Goal: Transaction & Acquisition: Obtain resource

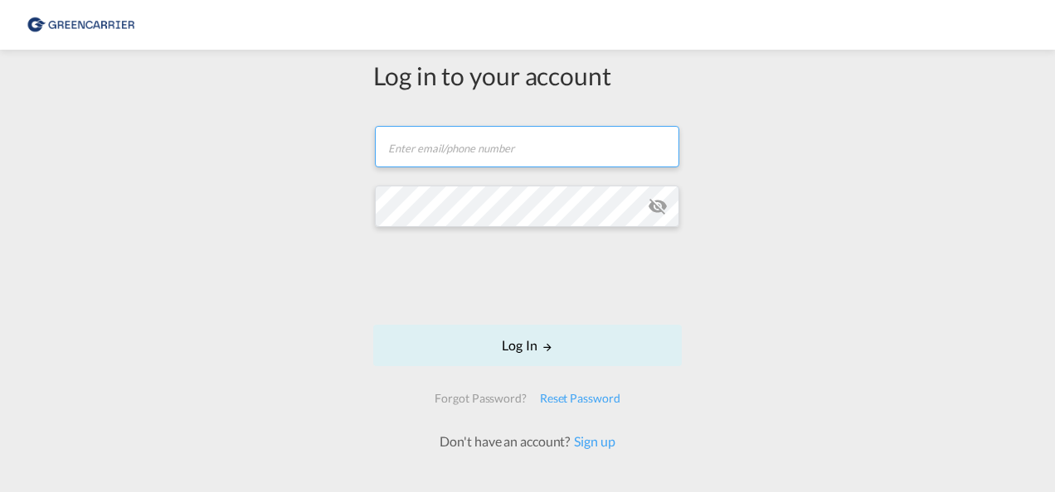
drag, startPoint x: 464, startPoint y: 141, endPoint x: 482, endPoint y: 143, distance: 18.4
click at [464, 141] on input "text" at bounding box center [527, 146] width 304 height 41
paste input "[PERSON_NAME][EMAIL_ADDRESS][DOMAIN_NAME]"
type input "[PERSON_NAME][EMAIL_ADDRESS][DOMAIN_NAME]"
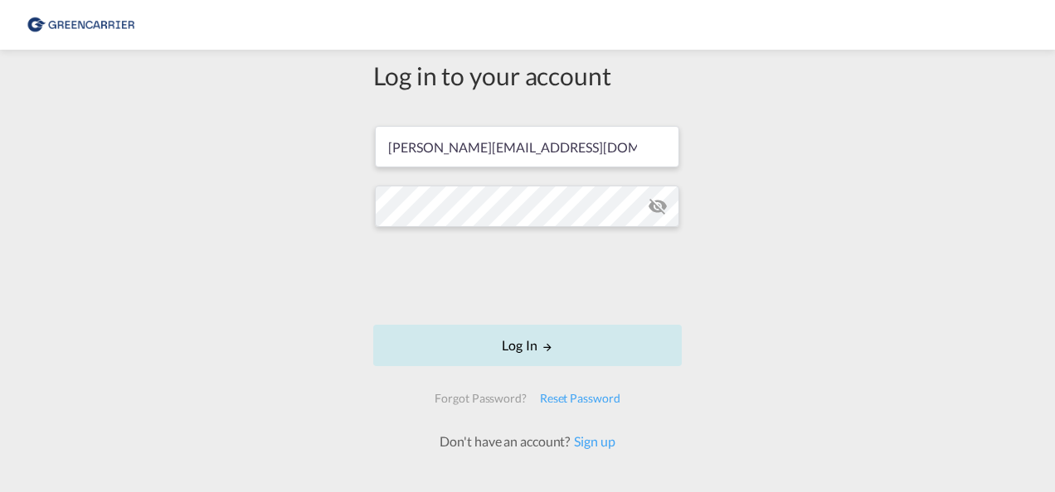
click at [512, 345] on button "Log In" at bounding box center [527, 345] width 308 height 41
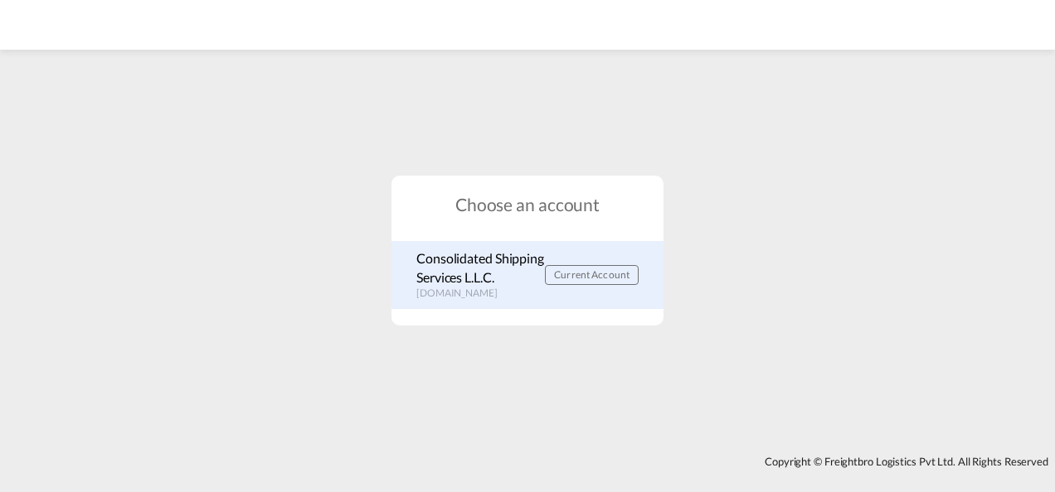
click at [600, 275] on span "Current Account" at bounding box center [591, 275] width 75 height 12
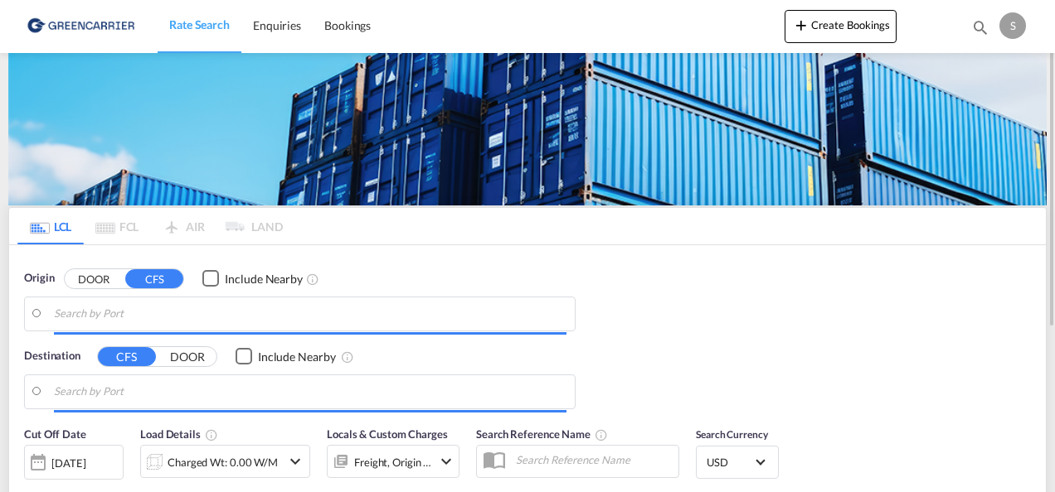
type input "DE-39126, Magdeburg, Sachsen-Anhalt"
type input "Jebel Ali, AEJEA"
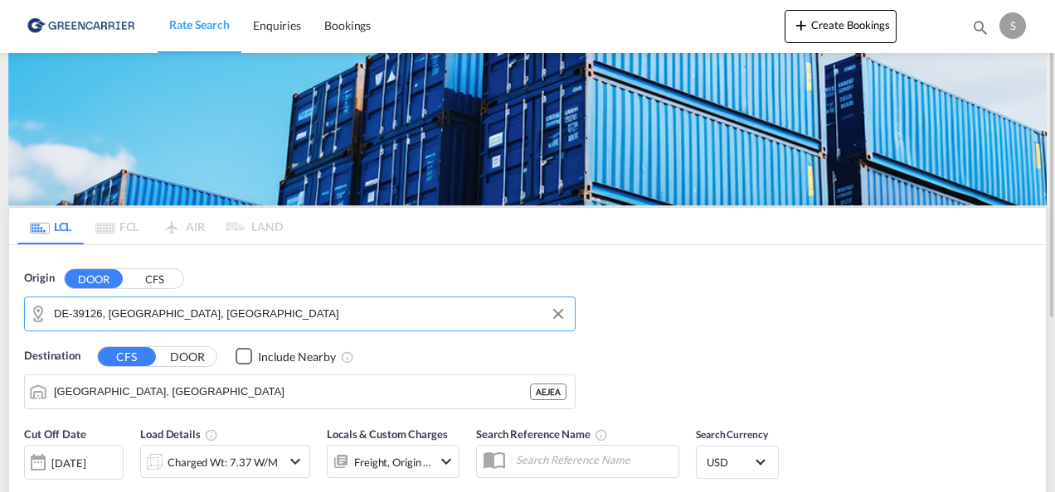
click at [267, 321] on input "DE-39126, Magdeburg, Sachsen-Anhalt" at bounding box center [310, 314] width 512 height 25
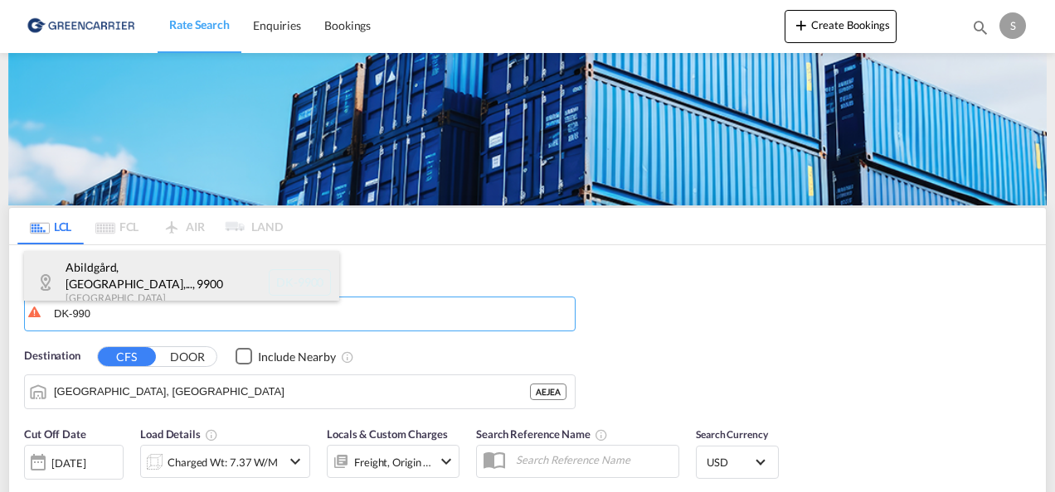
click at [158, 277] on div "Abildgård, Åsted,... , 9900 Denmark DK-9900" at bounding box center [181, 282] width 315 height 63
type input "DK-9900, Abildgård, Åsted, Dvergetved, Elling, Flade, Frederikshavn, Gadholt, G…"
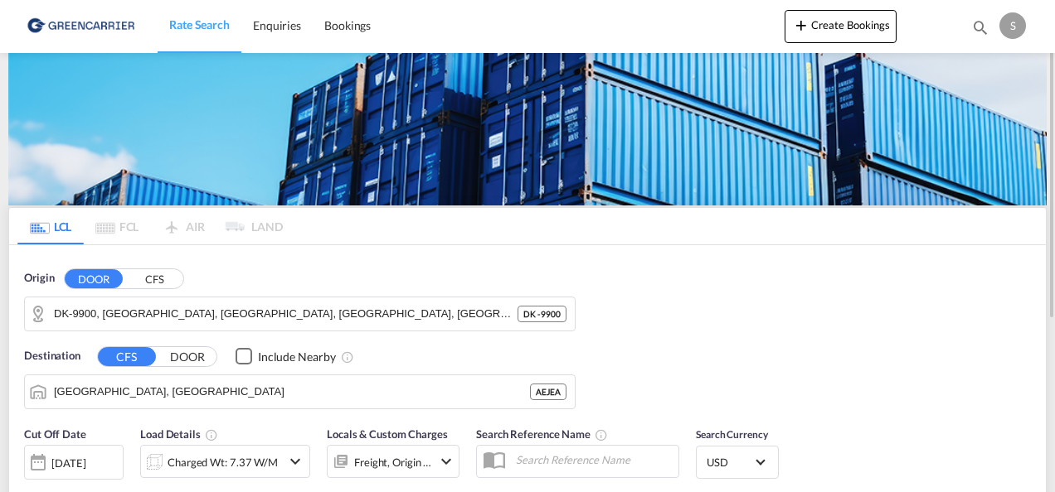
drag, startPoint x: 176, startPoint y: 356, endPoint x: 230, endPoint y: 354, distance: 54.7
click at [177, 355] on button "DOOR" at bounding box center [187, 356] width 58 height 19
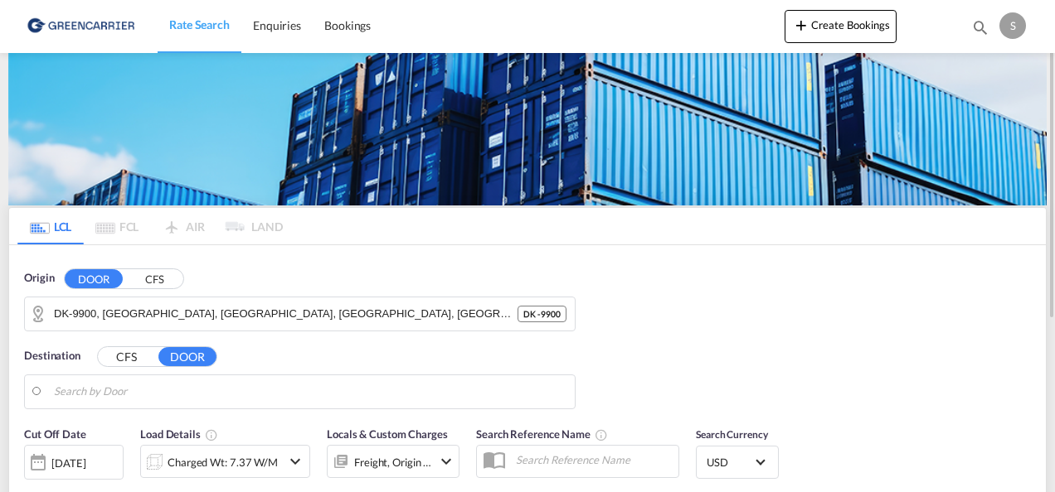
click at [132, 356] on button "CFS" at bounding box center [127, 356] width 58 height 19
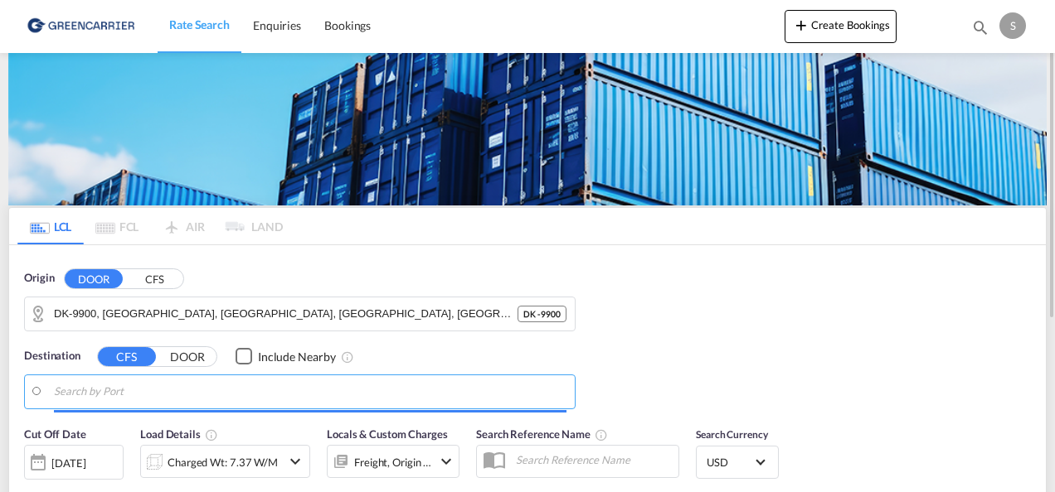
click at [95, 394] on input "Search by Port" at bounding box center [310, 392] width 512 height 25
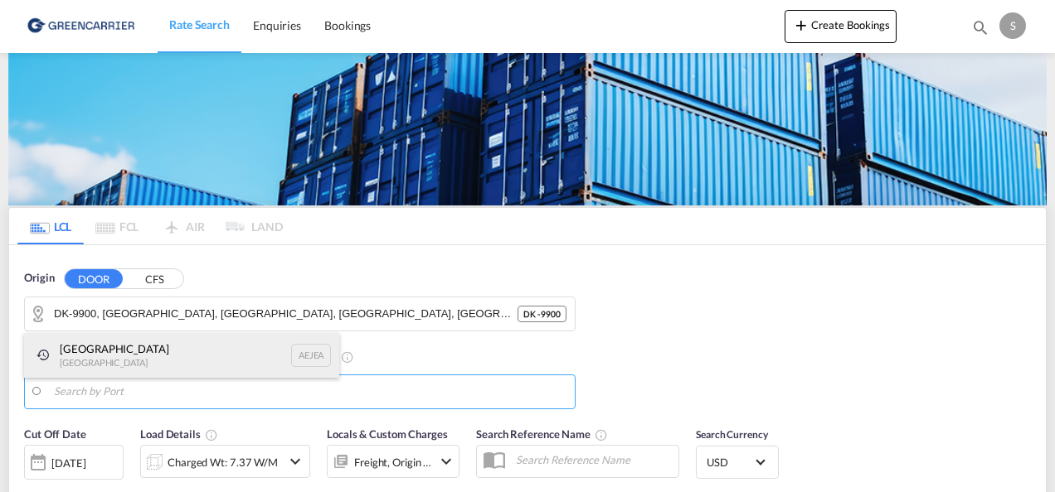
drag, startPoint x: 86, startPoint y: 365, endPoint x: 167, endPoint y: 350, distance: 81.8
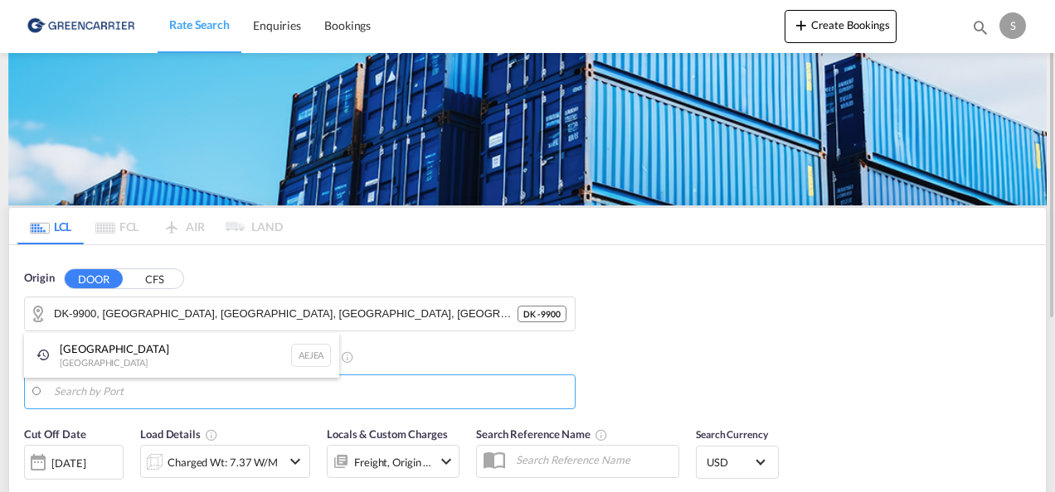
click at [86, 365] on div "Jebel Ali United Arab Emirates AEJEA" at bounding box center [181, 355] width 315 height 45
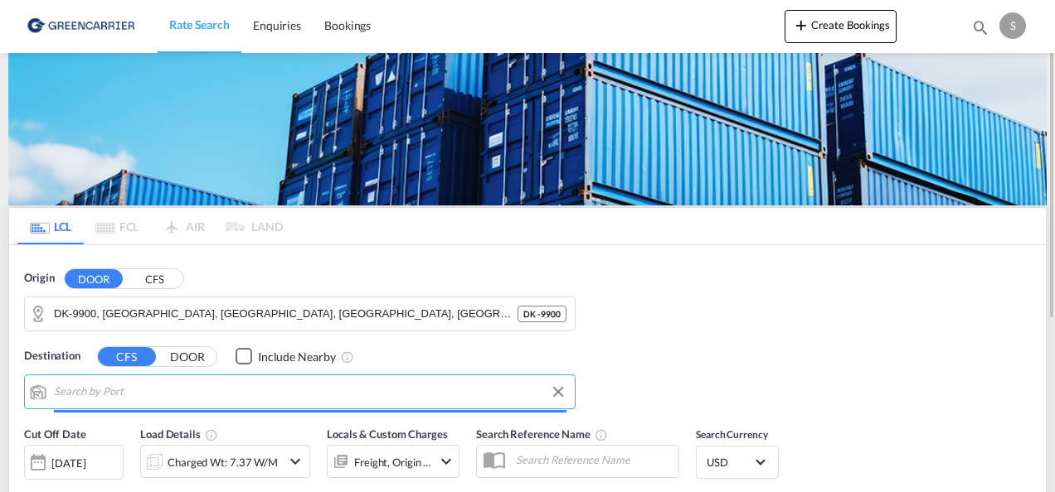
type input "Jebel Ali, AEJEA"
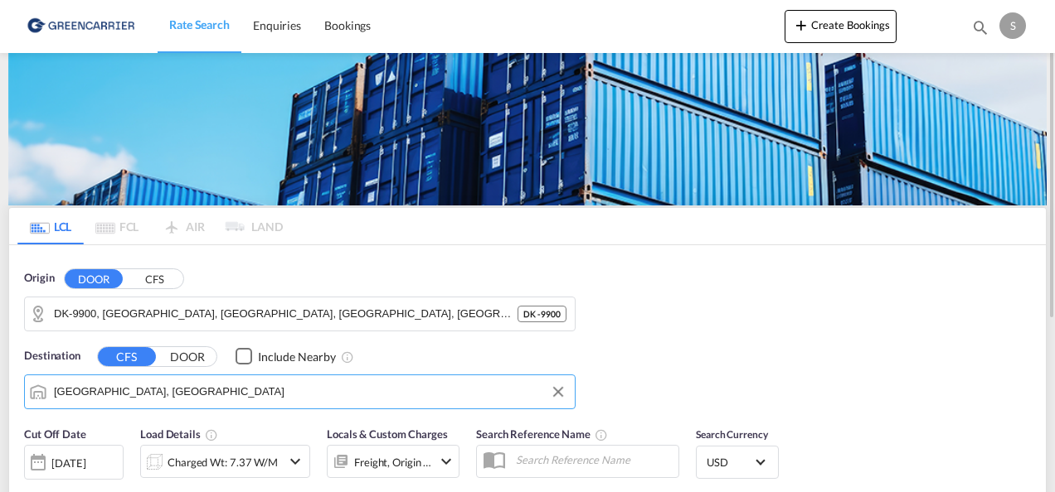
scroll to position [83, 0]
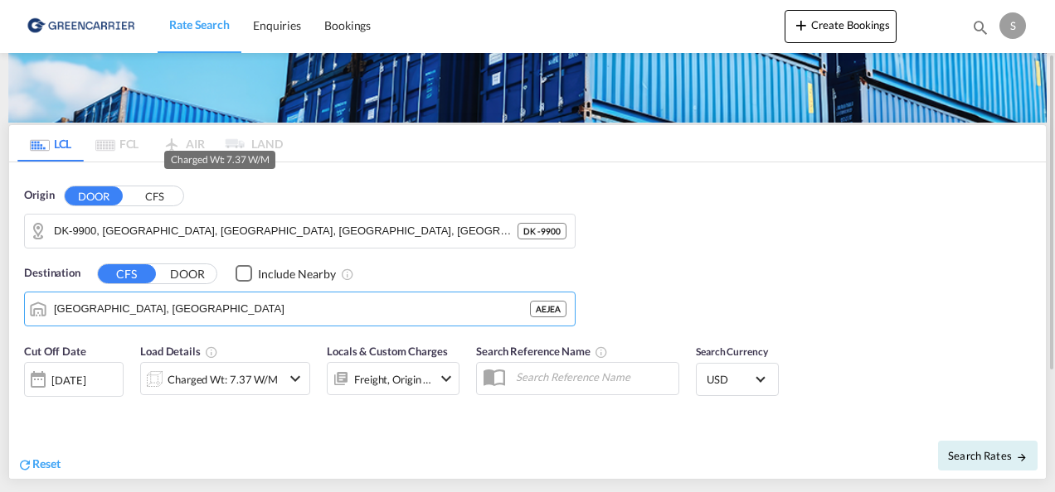
click at [214, 384] on div "Charged Wt: 7.37 W/M" at bounding box center [222, 379] width 110 height 23
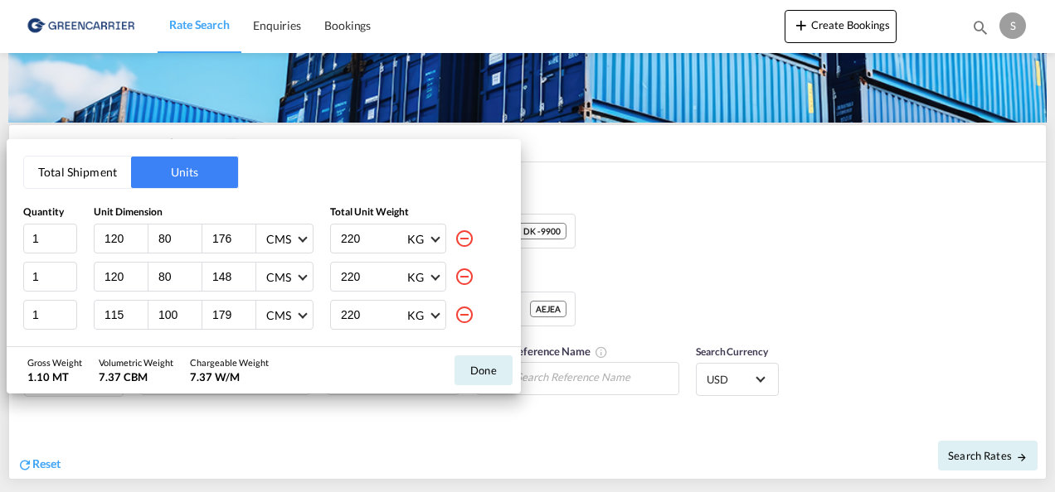
click at [454, 232] on md-icon "icon-minus-circle-outline" at bounding box center [464, 239] width 20 height 20
type input "148"
type input "115"
type input "100"
type input "179"
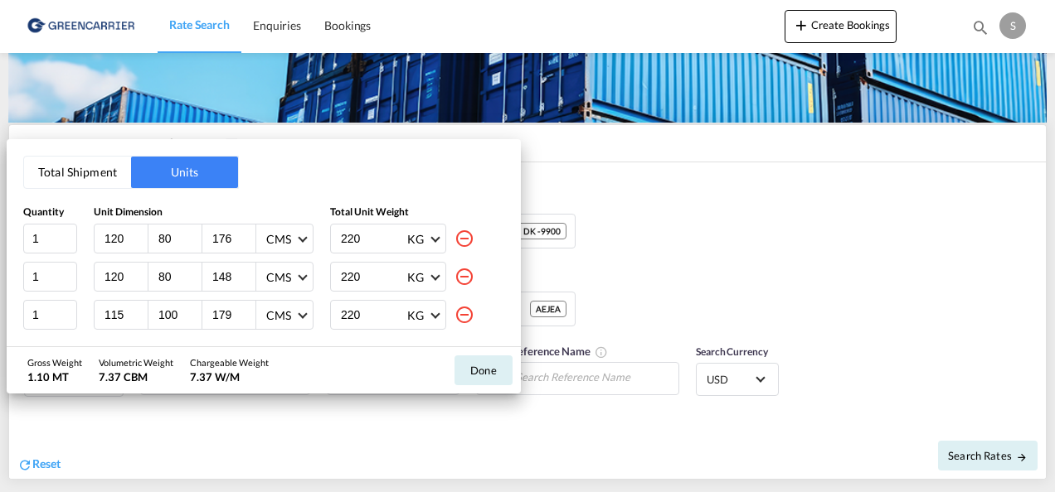
type input "120"
type input "80"
type input "105"
type input "124"
click at [438, 234] on div "220 KG KG LB" at bounding box center [417, 239] width 174 height 30
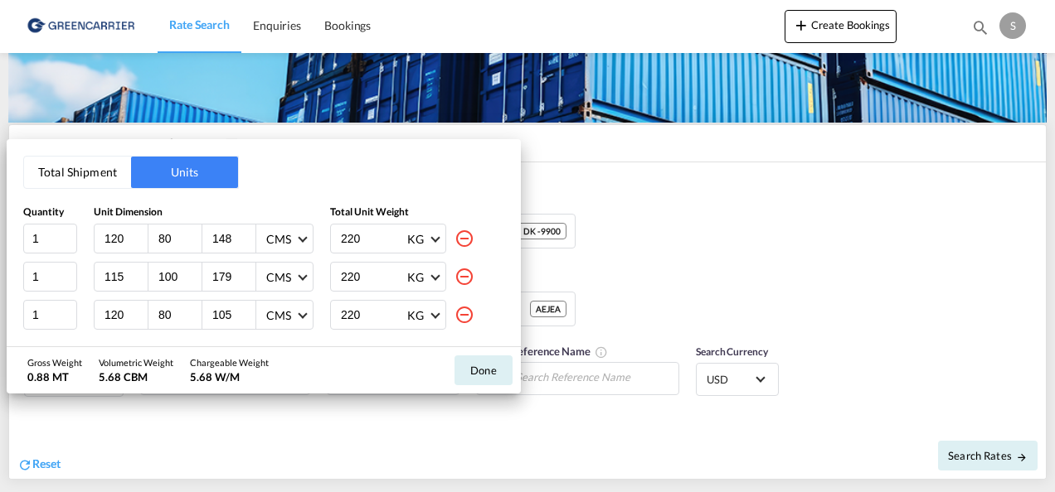
click at [454, 240] on md-icon "icon-minus-circle-outline" at bounding box center [464, 239] width 20 height 20
type input "115"
type input "100"
type input "179"
type input "120"
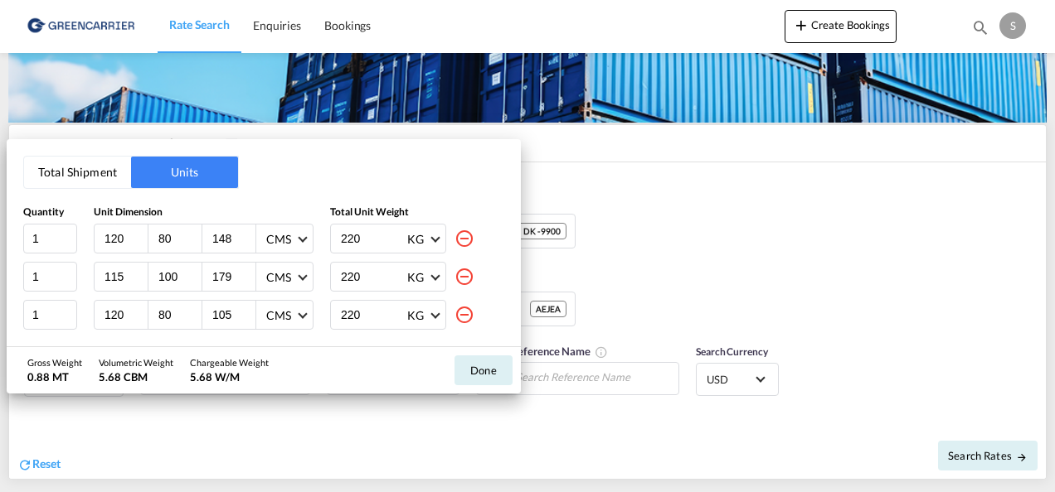
type input "80"
type input "105"
type input "124"
click at [468, 234] on md-icon "icon-minus-circle-outline" at bounding box center [464, 239] width 20 height 20
type input "120"
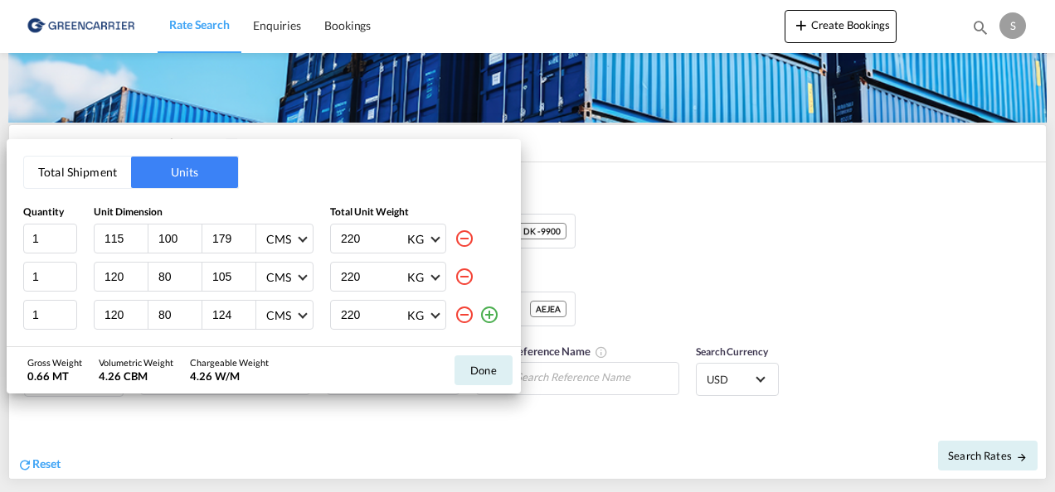
type input "80"
type input "105"
type input "124"
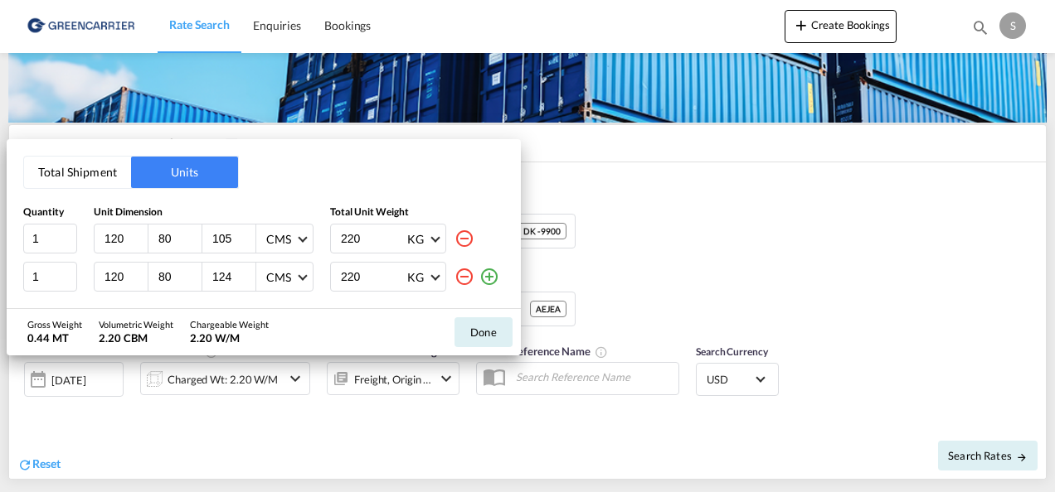
click at [468, 234] on md-icon "icon-minus-circle-outline" at bounding box center [464, 239] width 20 height 20
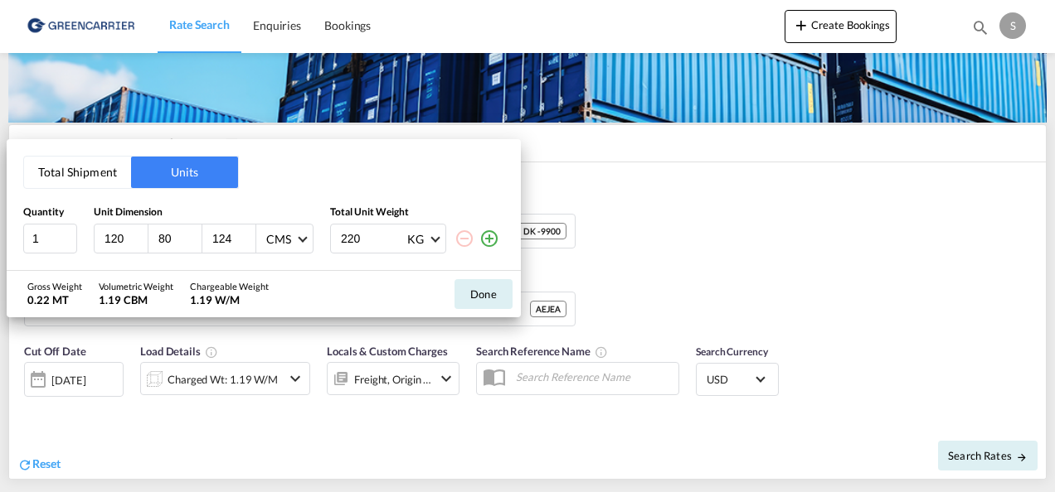
click at [235, 244] on input "124" at bounding box center [233, 238] width 45 height 15
type input "115"
click at [365, 239] on input "220" at bounding box center [372, 239] width 66 height 28
drag, startPoint x: 376, startPoint y: 243, endPoint x: 318, endPoint y: 253, distance: 58.9
click at [318, 253] on div "1 120 80 115 CMS CMS Inches 220 KG KG LB" at bounding box center [263, 239] width 481 height 30
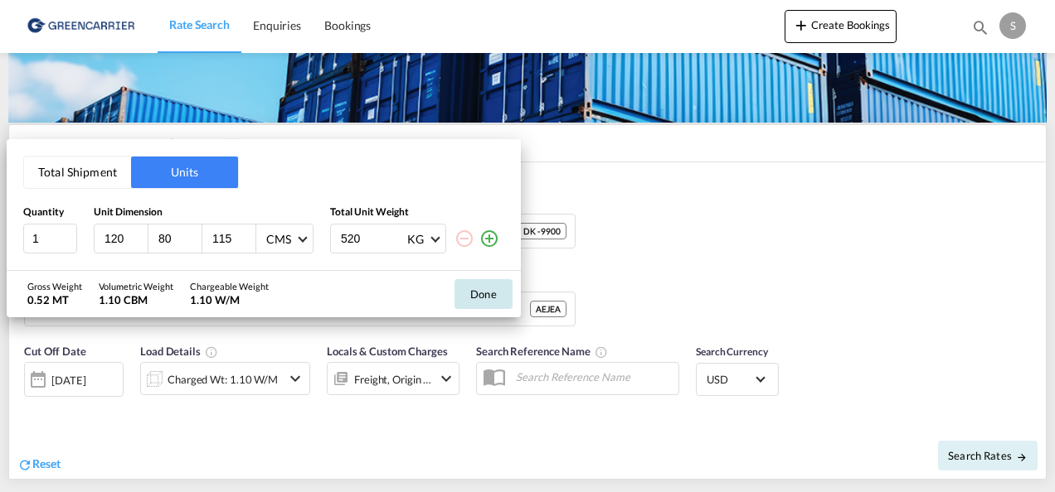
type input "520"
click at [482, 293] on button "Done" at bounding box center [483, 294] width 58 height 30
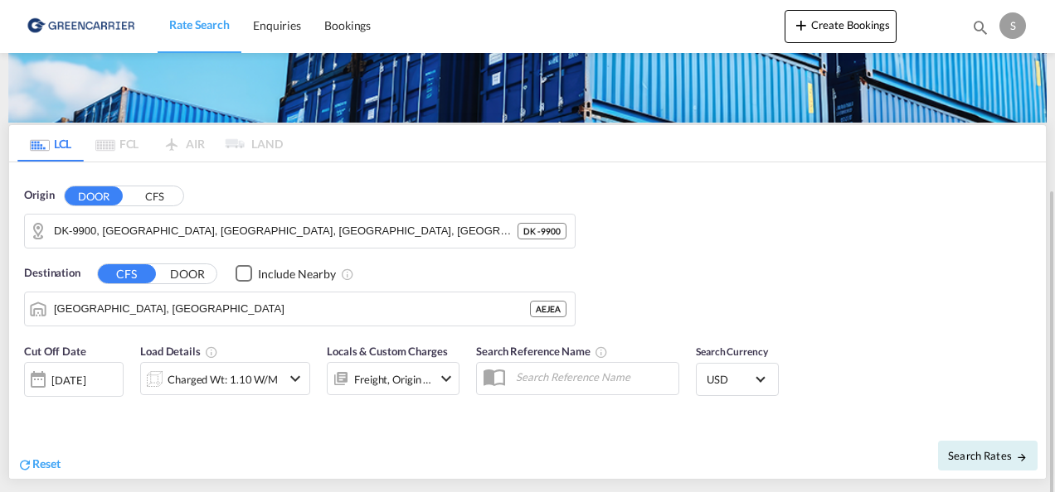
scroll to position [249, 0]
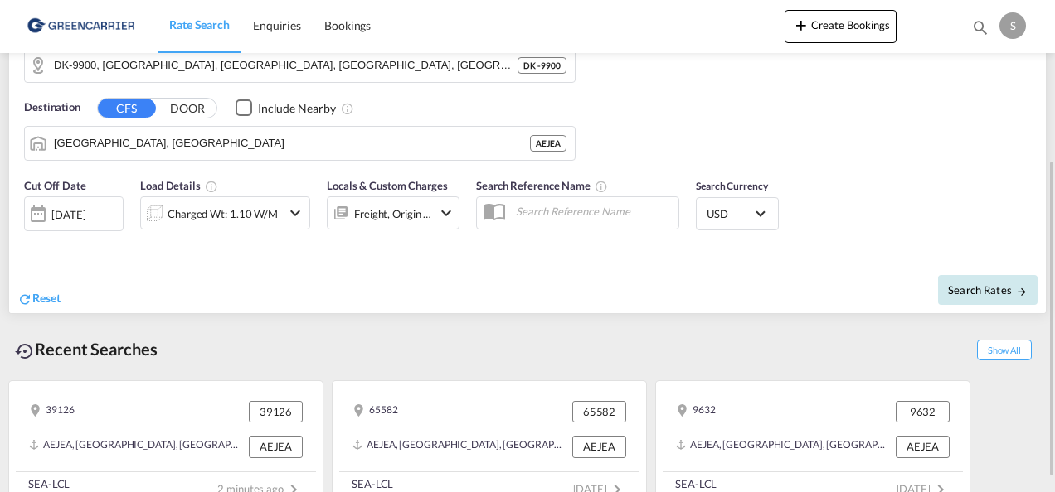
click at [993, 293] on span "Search Rates" at bounding box center [988, 290] width 80 height 13
type input "9900 to AEJEA / 14 Oct 2025"
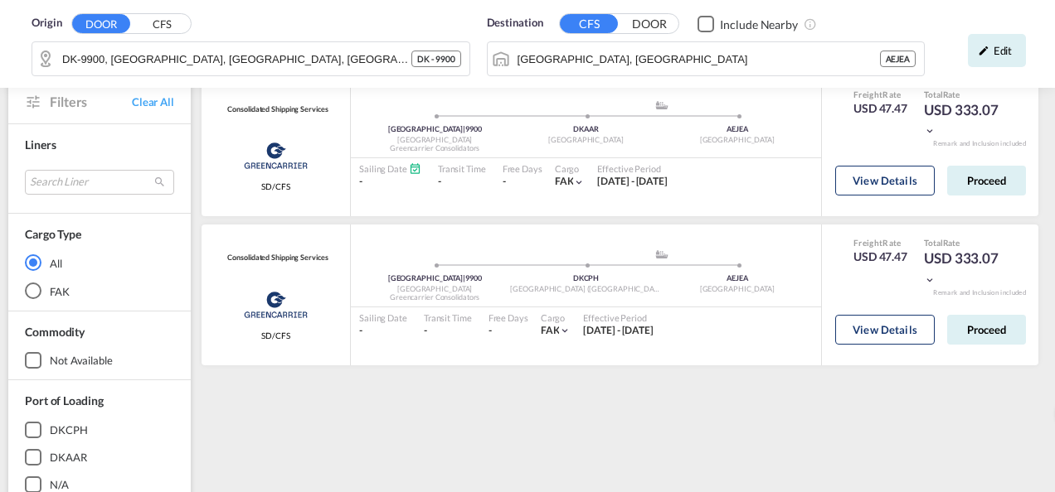
scroll to position [60, 0]
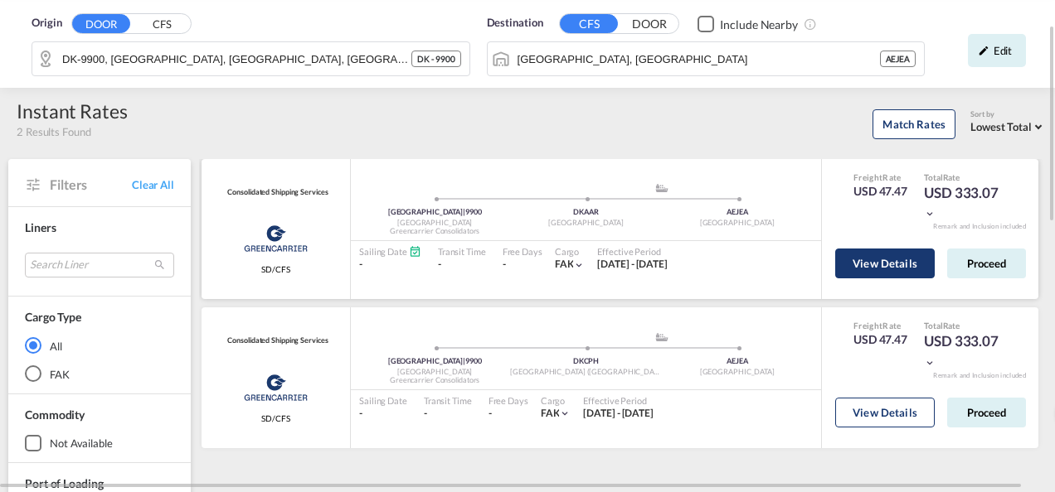
click at [904, 267] on button "View Details" at bounding box center [884, 264] width 99 height 30
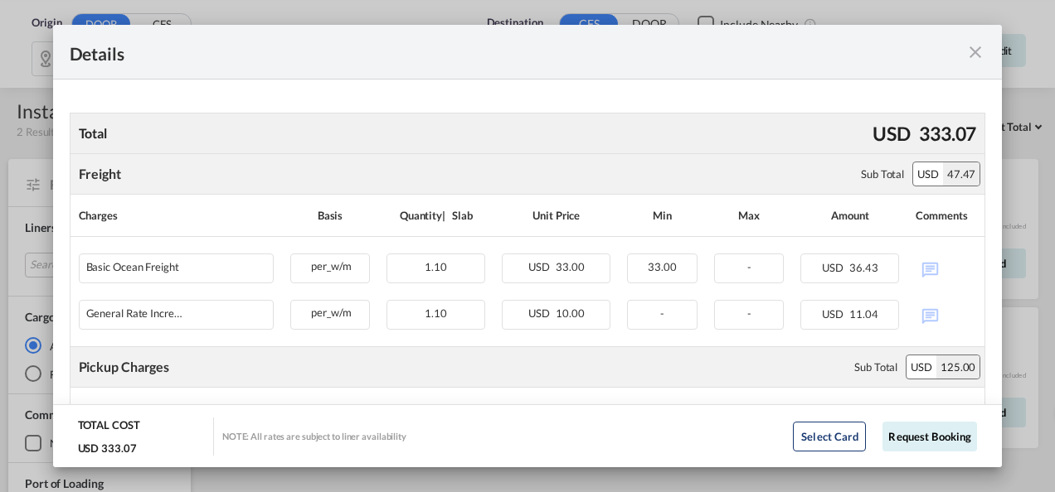
scroll to position [199, 0]
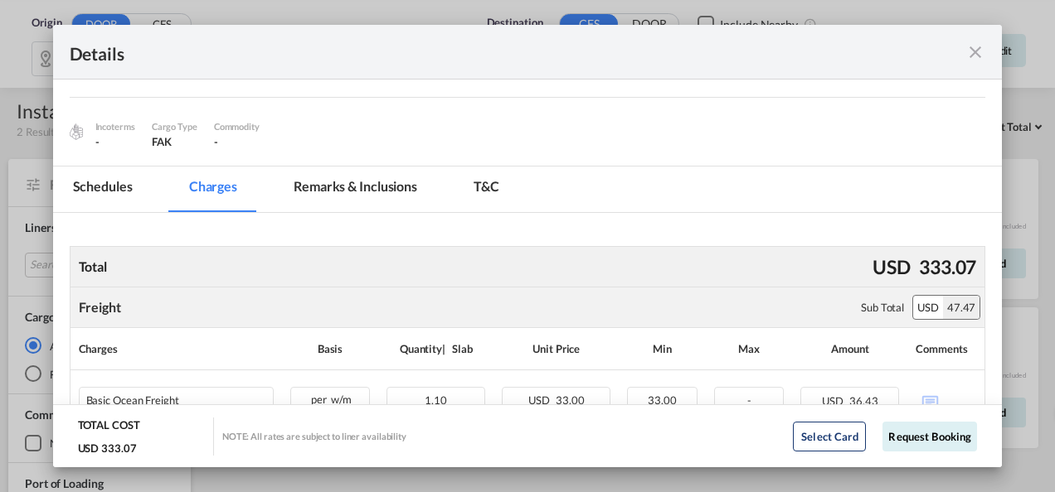
click at [973, 58] on md-icon "icon-close fg-AAA8AD m-0 cursor" at bounding box center [975, 52] width 20 height 20
